Goal: Check status: Check status

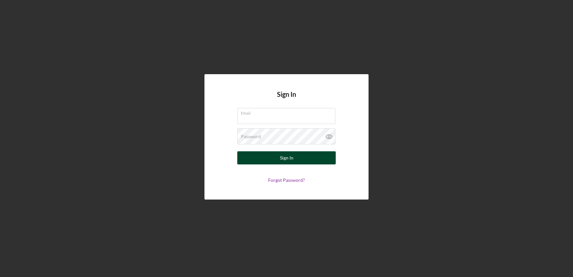
type input "[EMAIL_ADDRESS][DOMAIN_NAME]"
click at [284, 155] on div "Sign In" at bounding box center [286, 157] width 13 height 13
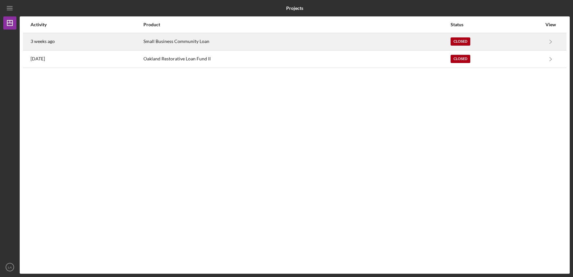
click at [395, 49] on div "Small Business Community Loan" at bounding box center [296, 41] width 307 height 16
